Goal: Transaction & Acquisition: Purchase product/service

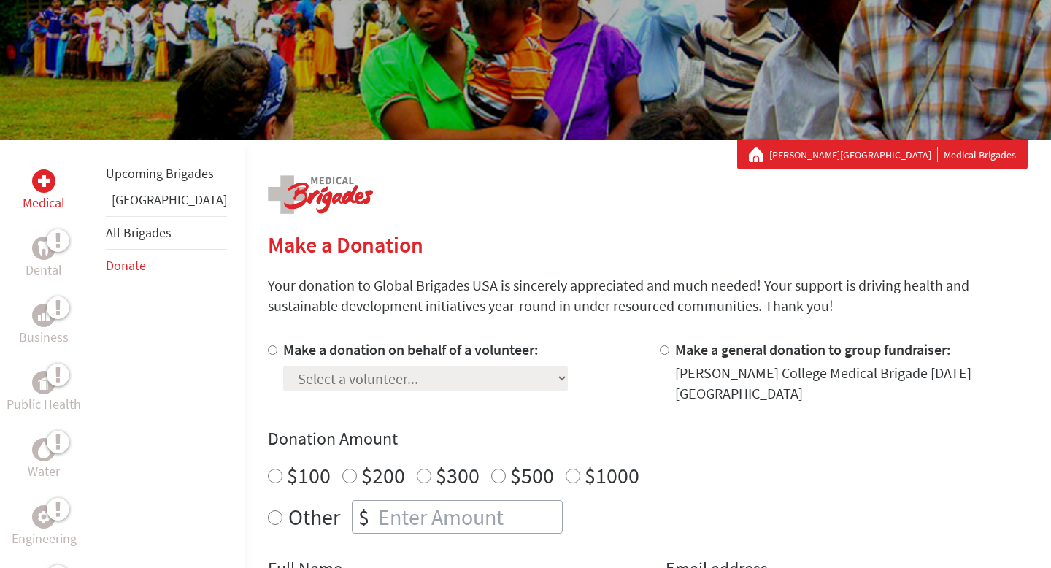
scroll to position [188, 0]
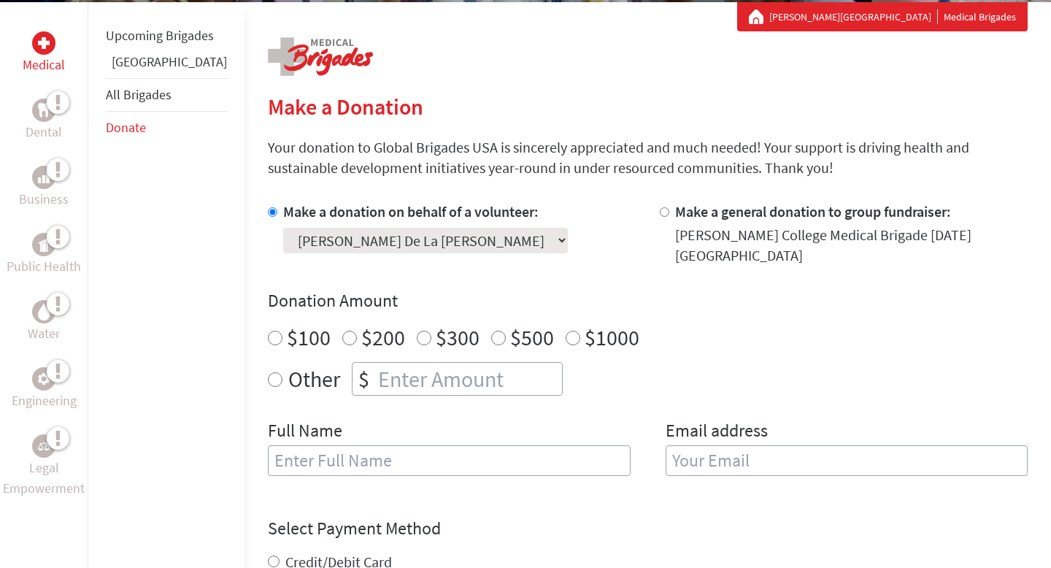
scroll to position [278, 0]
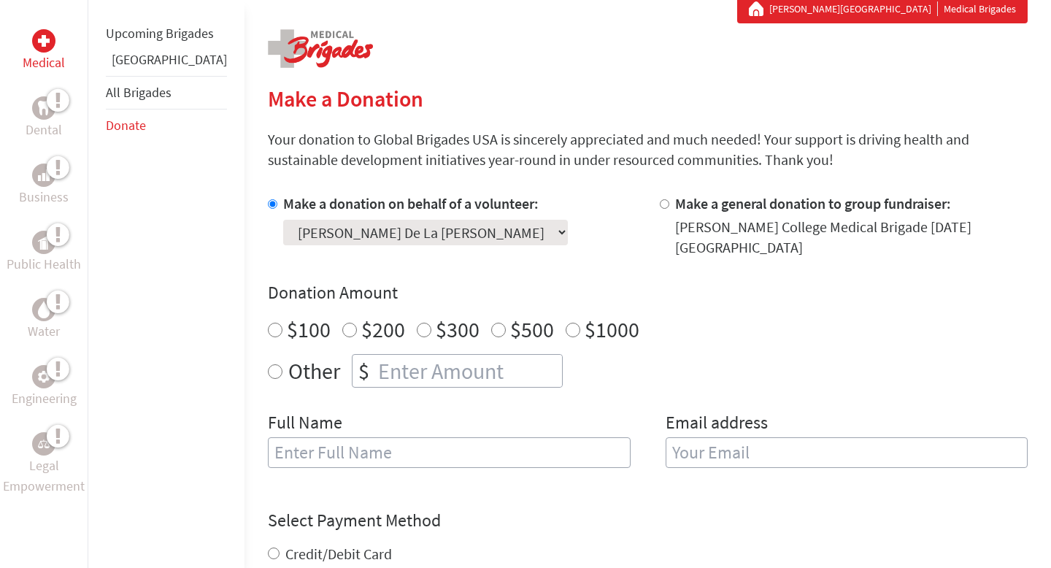
radio input "true"
click at [375, 355] on input "number" at bounding box center [468, 371] width 187 height 32
type input "250.00"
click at [380, 437] on input "text" at bounding box center [449, 452] width 363 height 31
type input "c"
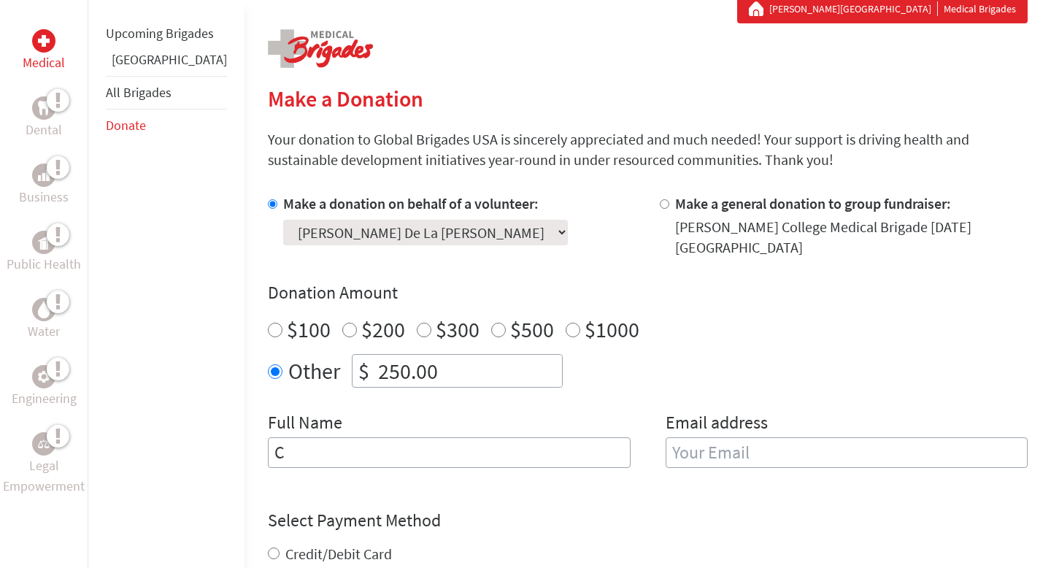
type input "Challenge Foundation"
type input "[PERSON_NAME][EMAIL_ADDRESS][DOMAIN_NAME]"
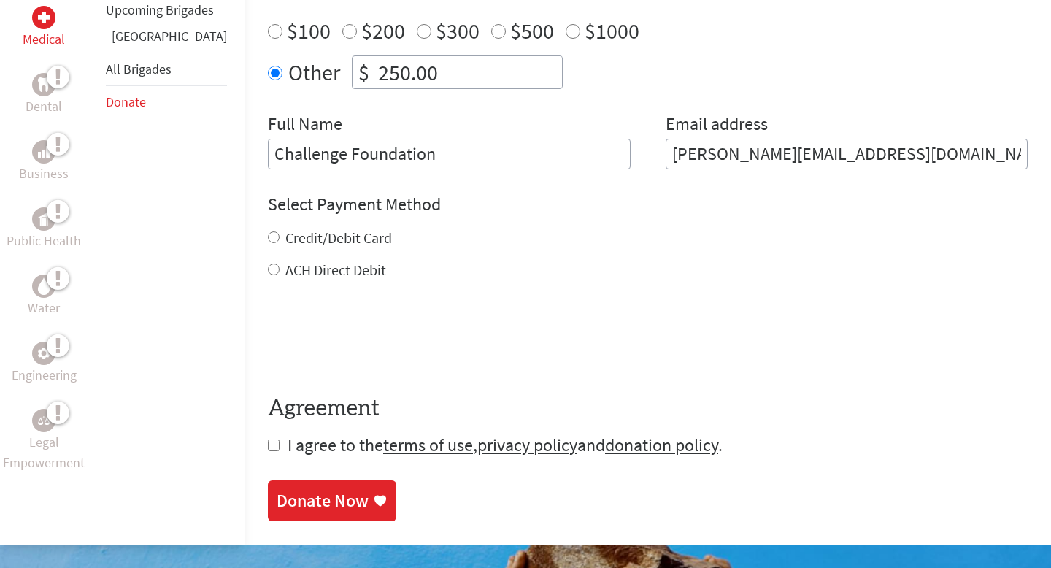
scroll to position [579, 0]
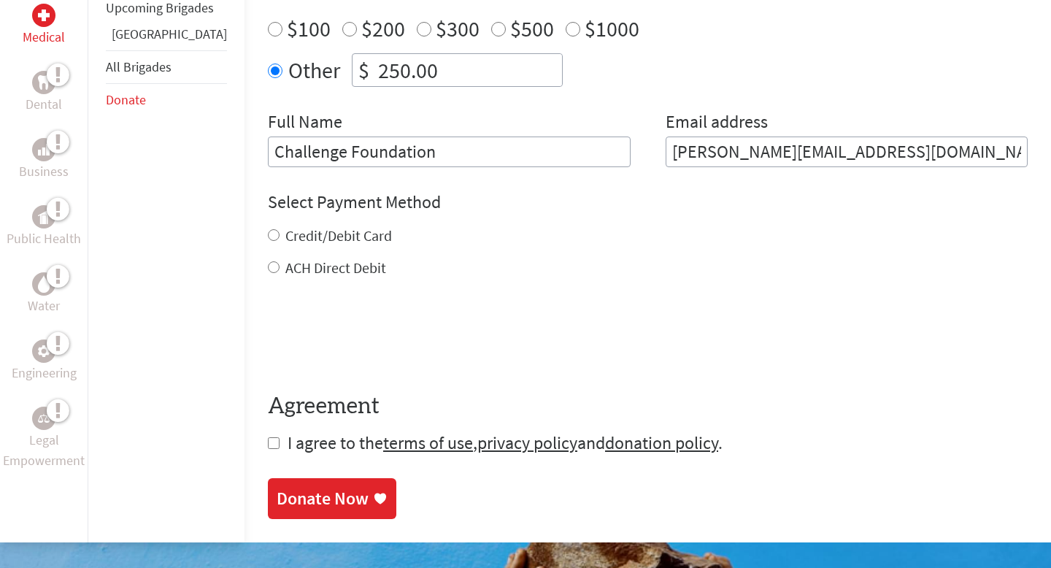
click at [307, 260] on label "ACH Direct Debit" at bounding box center [335, 267] width 101 height 18
click at [280, 261] on input "ACH Direct Debit" at bounding box center [274, 267] width 12 height 12
radio input "true"
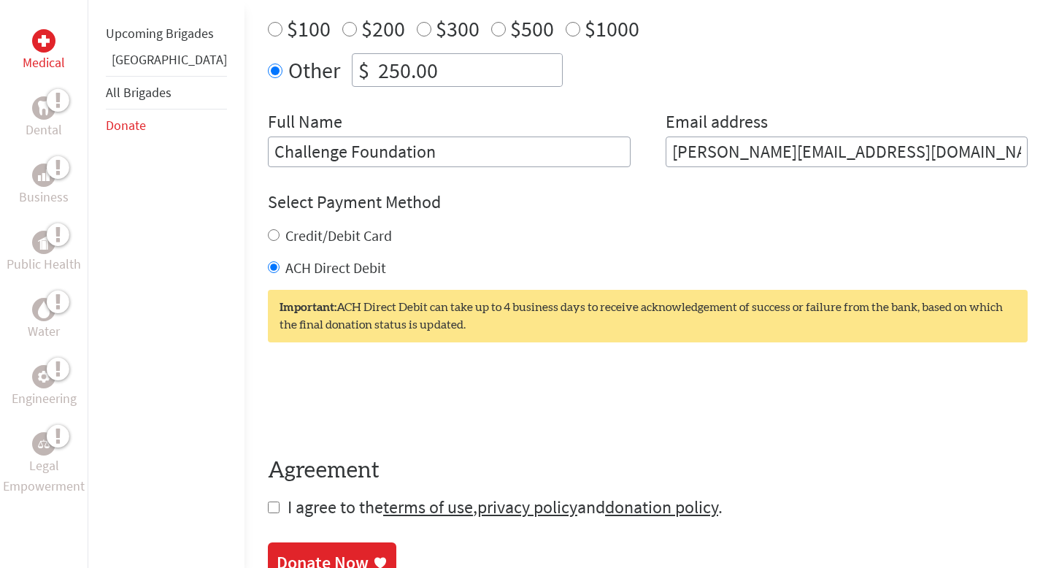
click at [311, 228] on label "Credit/Debit Card" at bounding box center [338, 235] width 107 height 18
click at [280, 229] on input "Credit/Debit Card" at bounding box center [274, 235] width 12 height 12
radio input "true"
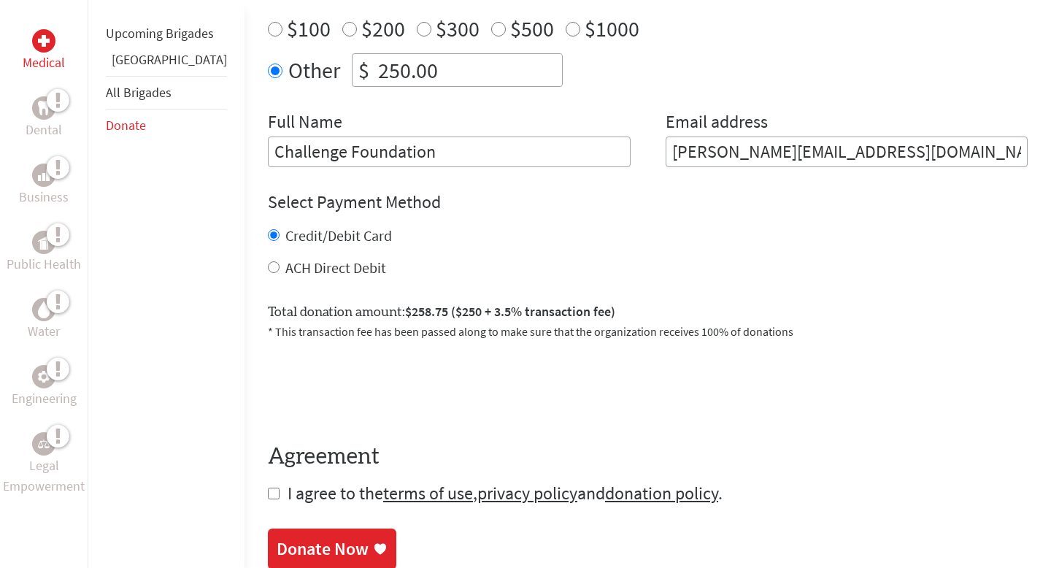
click at [301, 258] on label "ACH Direct Debit" at bounding box center [335, 267] width 101 height 18
click at [280, 261] on input "ACH Direct Debit" at bounding box center [274, 267] width 12 height 12
radio input "true"
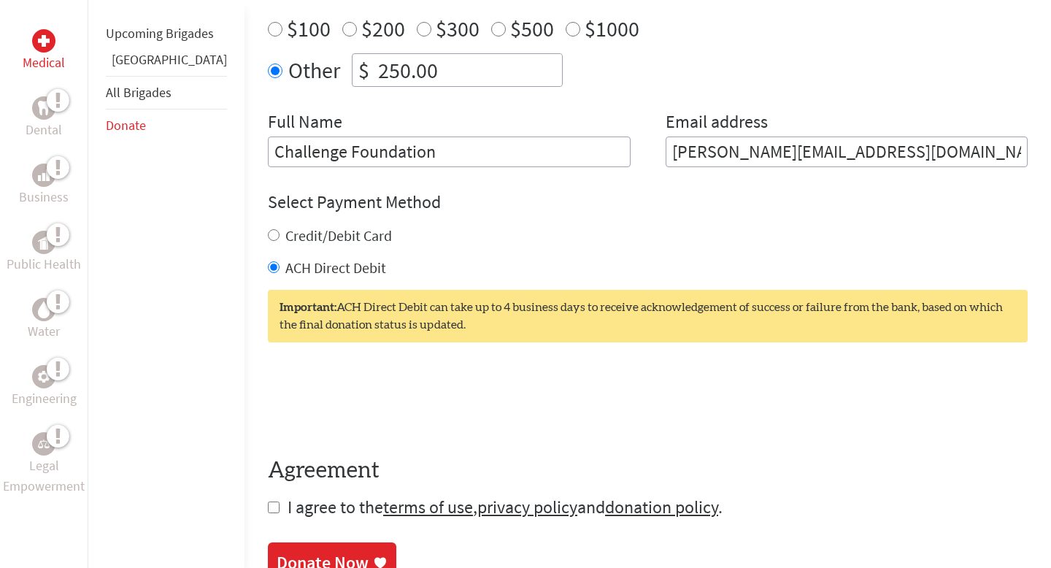
click at [268, 501] on input "checkbox" at bounding box center [274, 507] width 12 height 12
checkbox input "true"
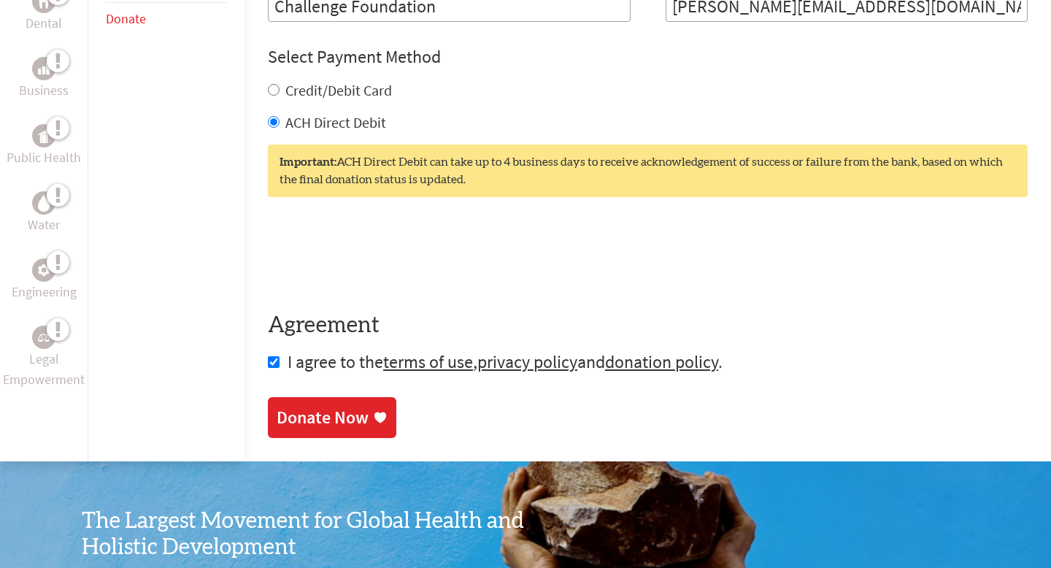
scroll to position [793, 0]
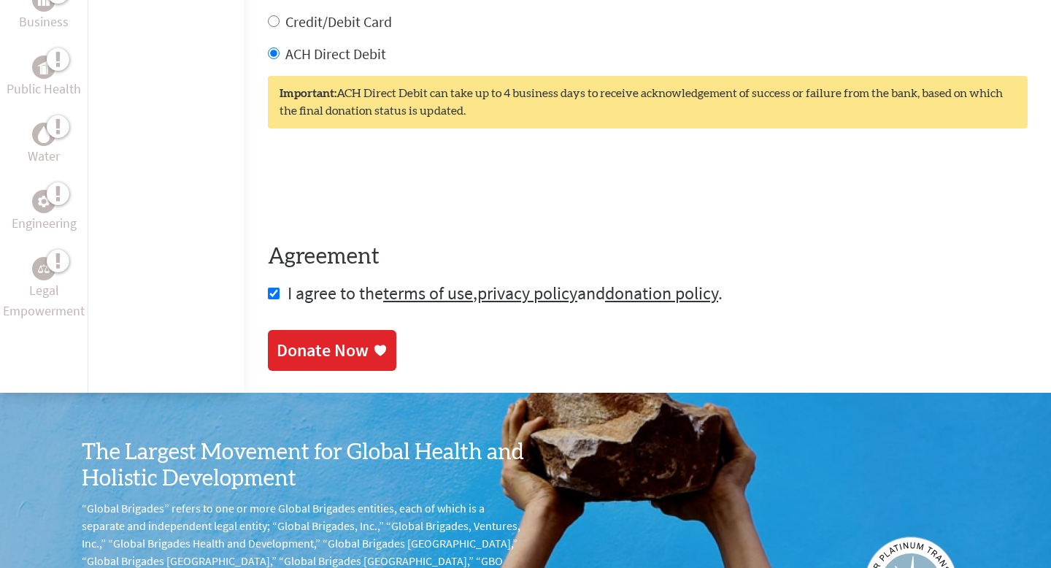
click at [332, 347] on div "Donate Now" at bounding box center [332, 350] width 111 height 23
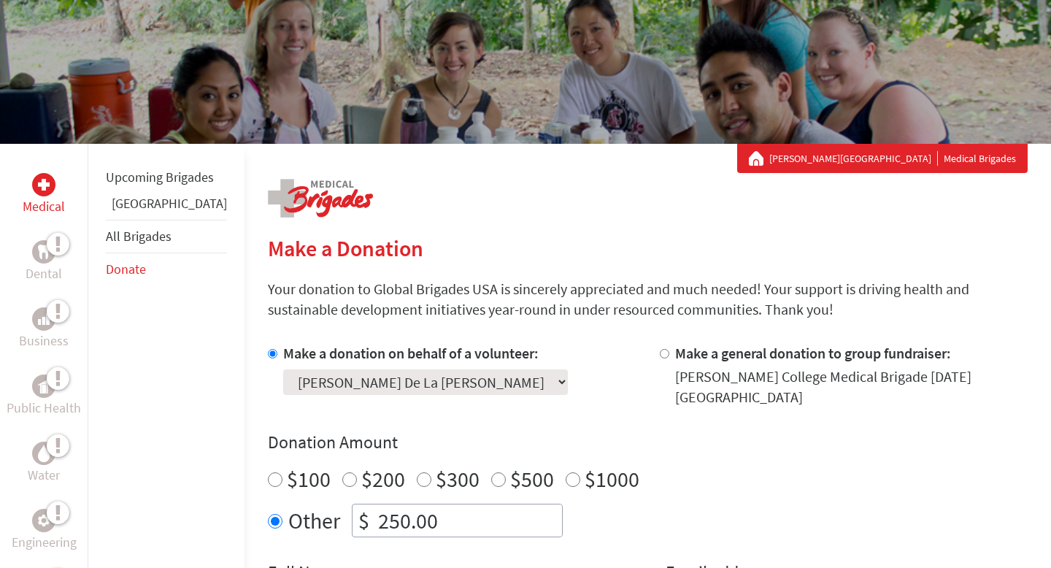
scroll to position [428, 0]
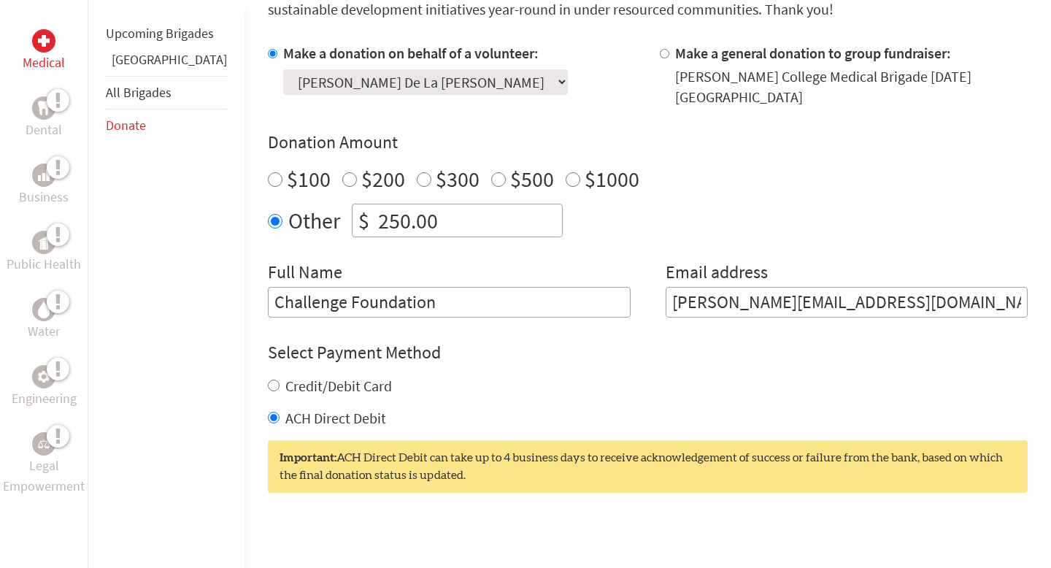
click at [323, 377] on label "Credit/Debit Card" at bounding box center [338, 386] width 107 height 18
click at [280, 380] on input "Credit/Debit Card" at bounding box center [274, 386] width 12 height 12
radio input "true"
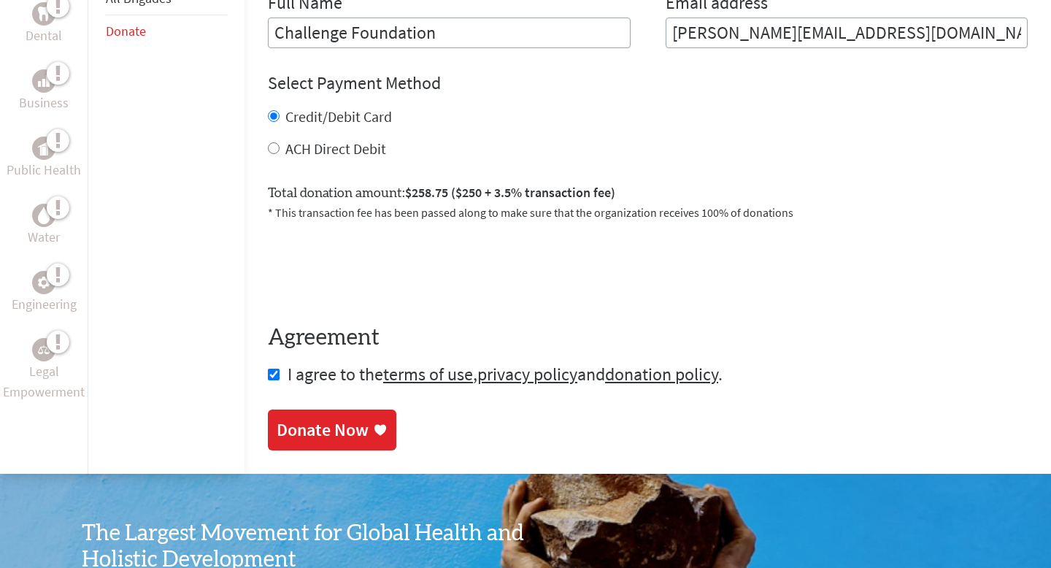
scroll to position [708, 0]
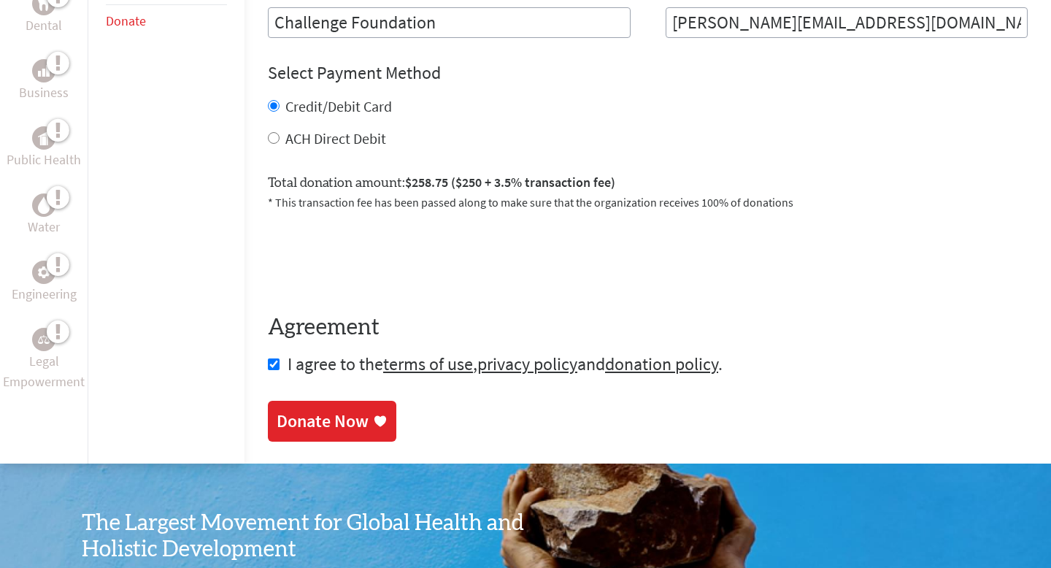
click at [313, 413] on div "Donate Now" at bounding box center [323, 420] width 92 height 23
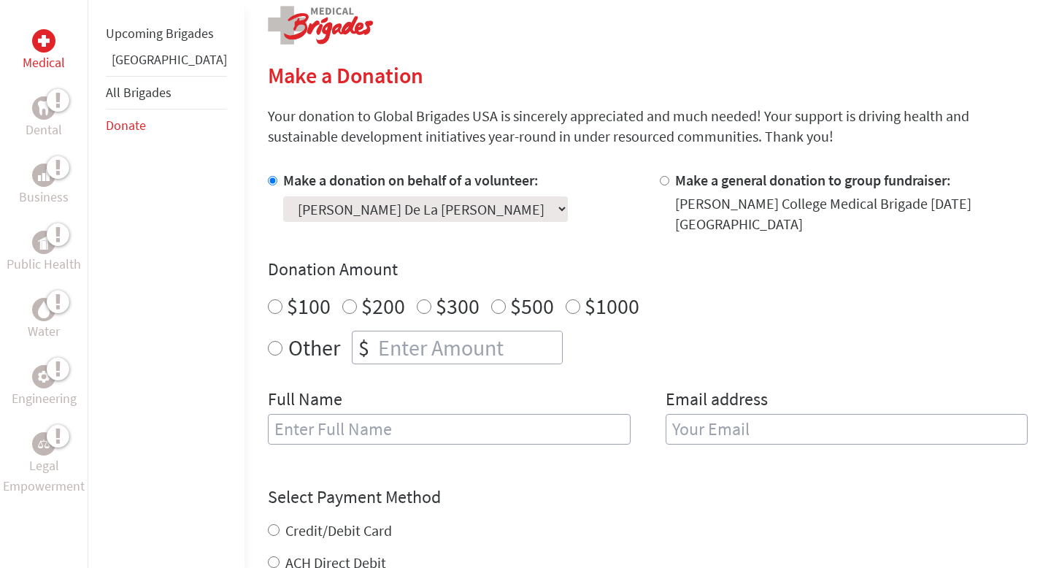
scroll to position [360, 0]
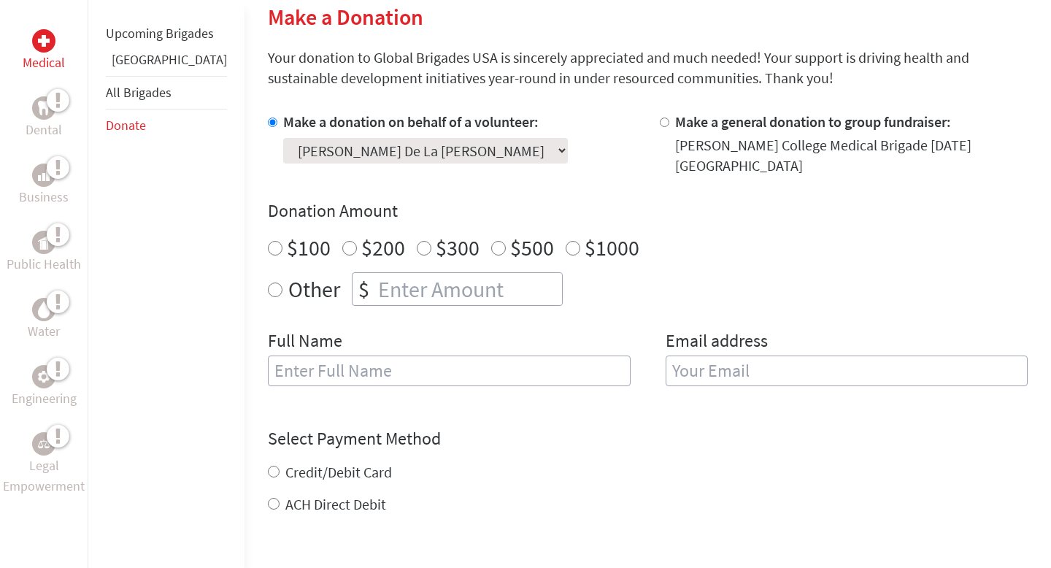
radio input "true"
click at [411, 273] on input "number" at bounding box center [468, 289] width 187 height 32
type input "250.00"
click at [427, 355] on input "text" at bounding box center [449, 370] width 363 height 31
type input "Challenge Foundation"
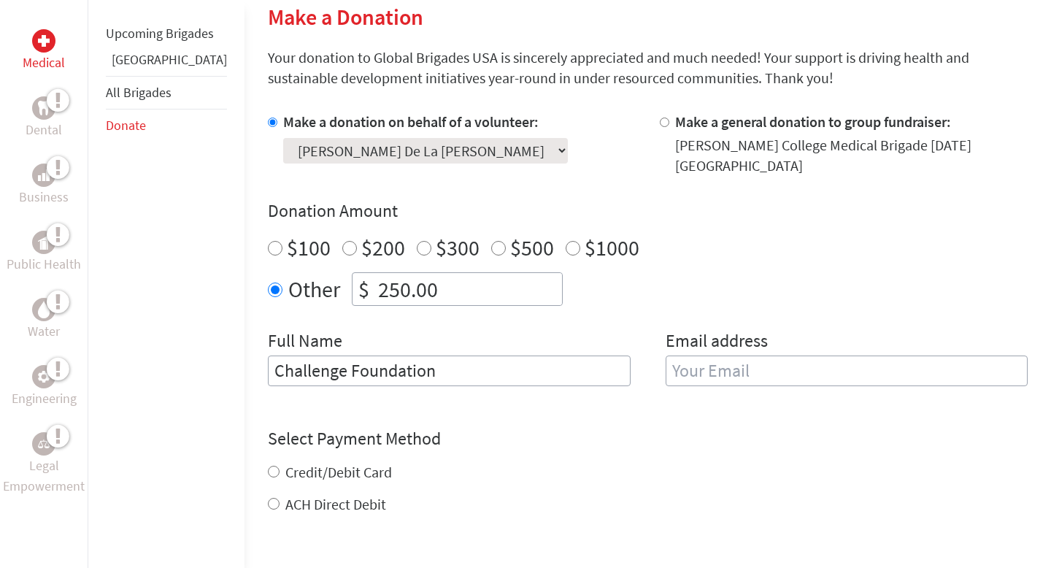
type input "[PERSON_NAME][EMAIL_ADDRESS][DOMAIN_NAME]"
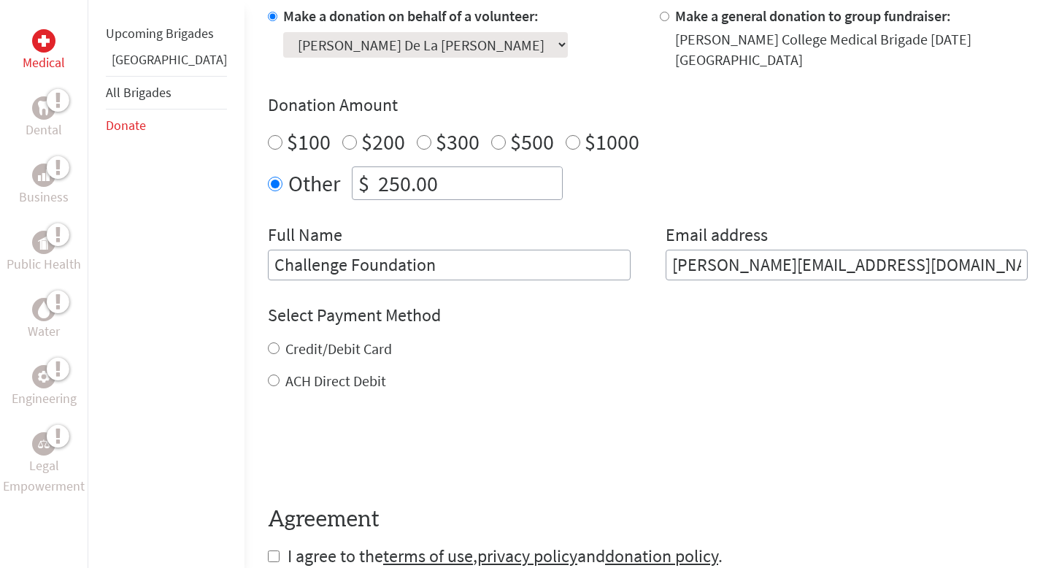
scroll to position [521, 0]
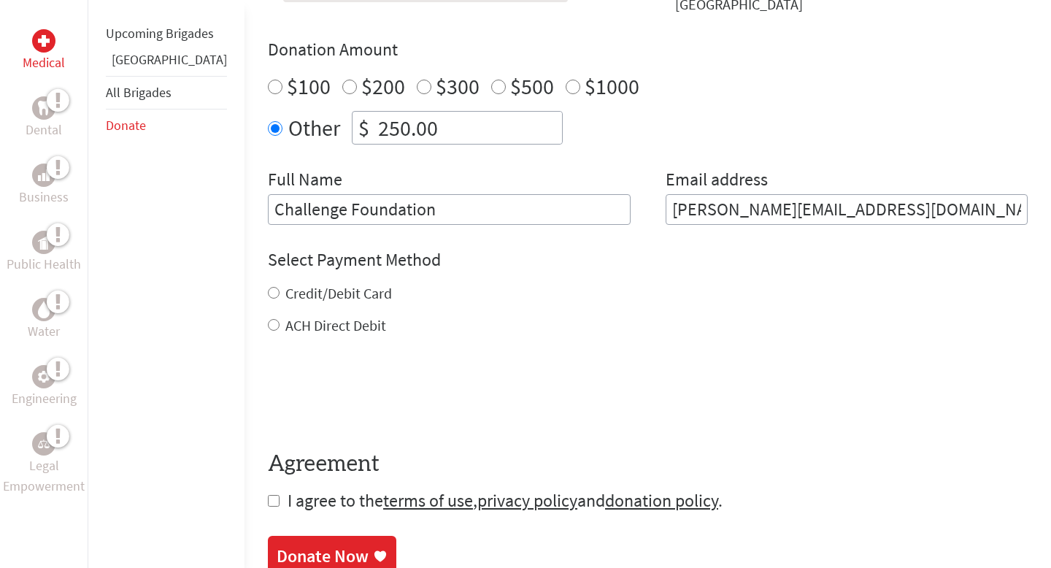
click at [328, 288] on label "Credit/Debit Card" at bounding box center [338, 293] width 107 height 18
click at [280, 288] on input "Credit/Debit Card" at bounding box center [274, 293] width 12 height 12
radio input "true"
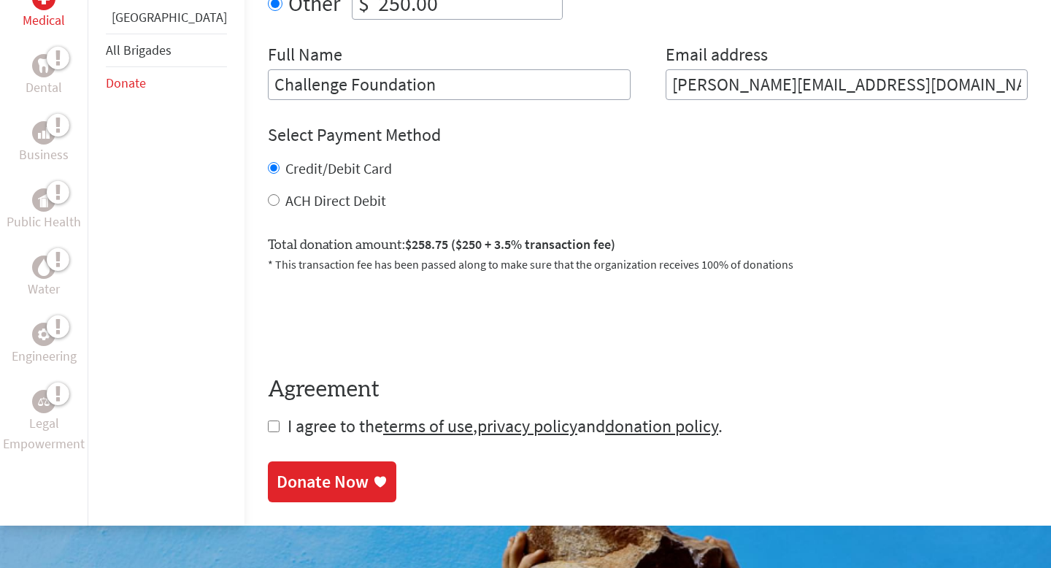
scroll to position [671, 0]
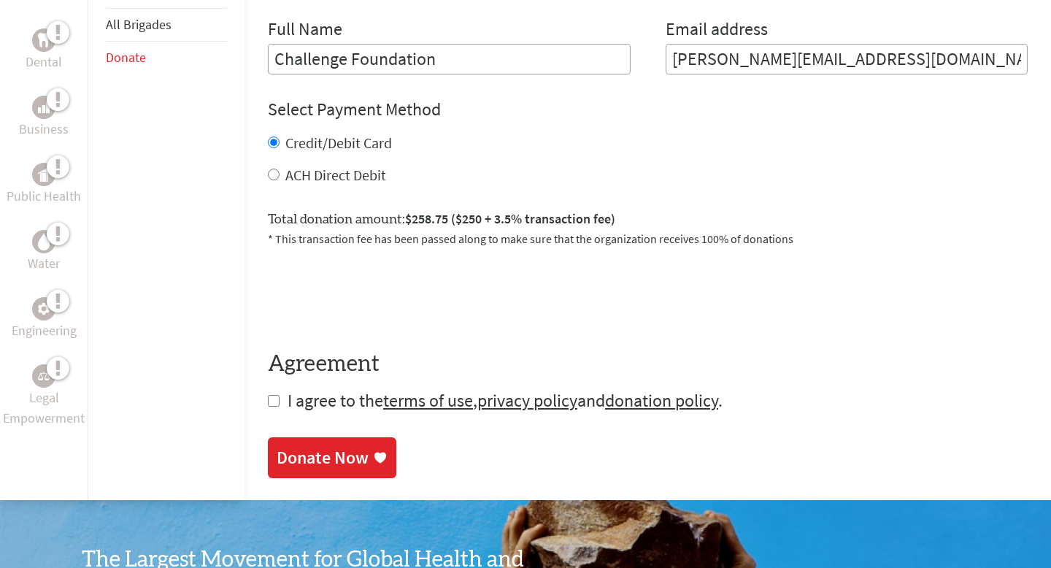
click at [277, 446] on div "Donate Now" at bounding box center [323, 457] width 92 height 23
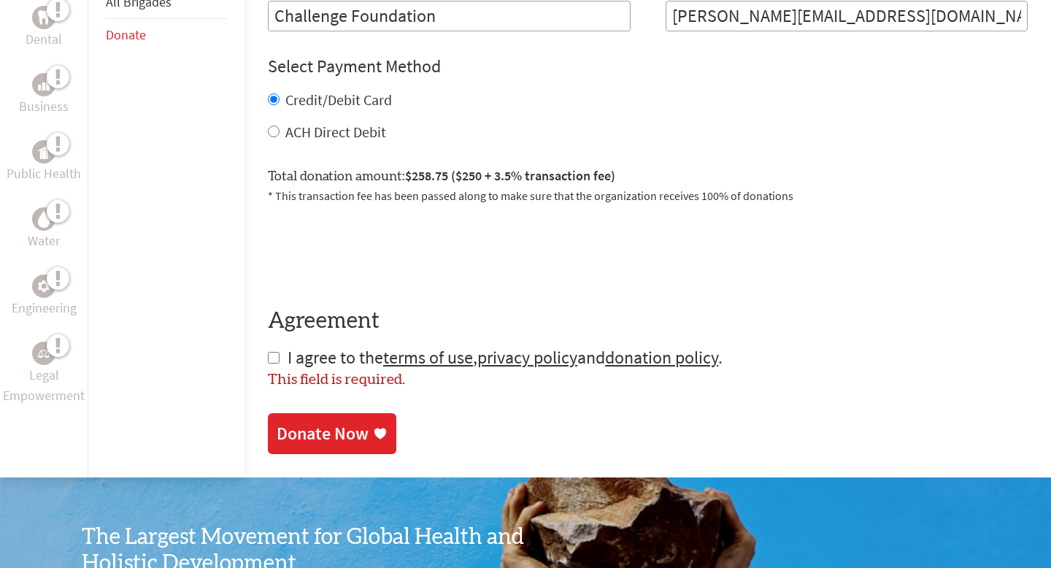
scroll to position [796, 0]
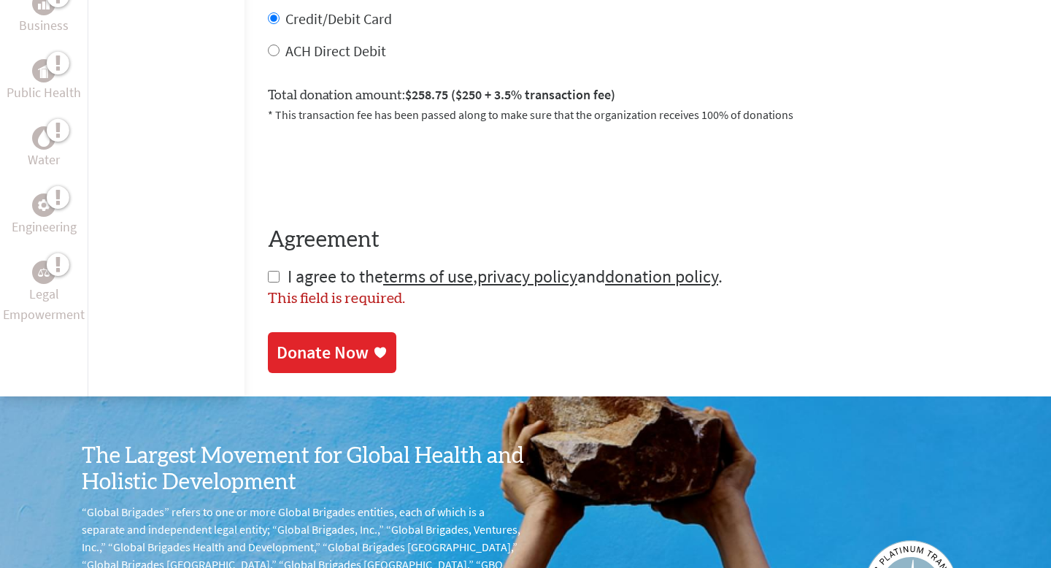
click at [268, 271] on input "checkbox" at bounding box center [274, 277] width 12 height 12
checkbox input "true"
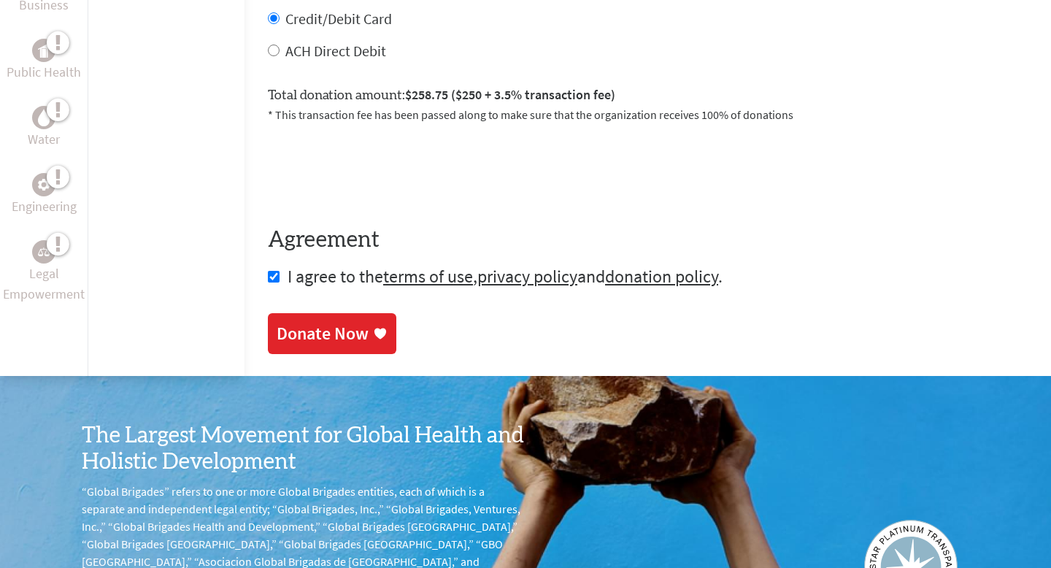
click at [277, 322] on div "Donate Now" at bounding box center [323, 333] width 92 height 23
